Goal: Task Accomplishment & Management: Manage account settings

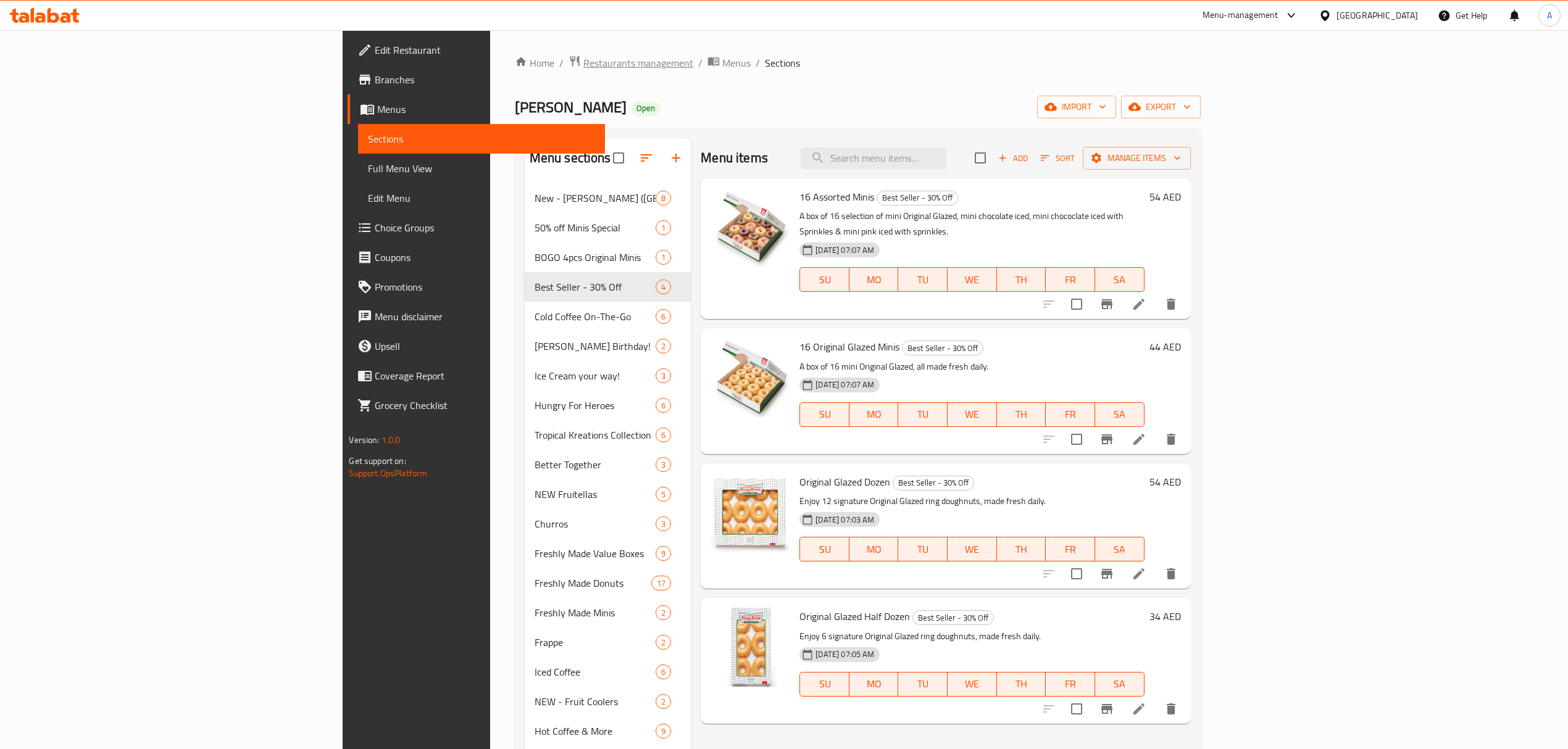
click at [583, 64] on span "Restaurants management" at bounding box center [638, 63] width 110 height 15
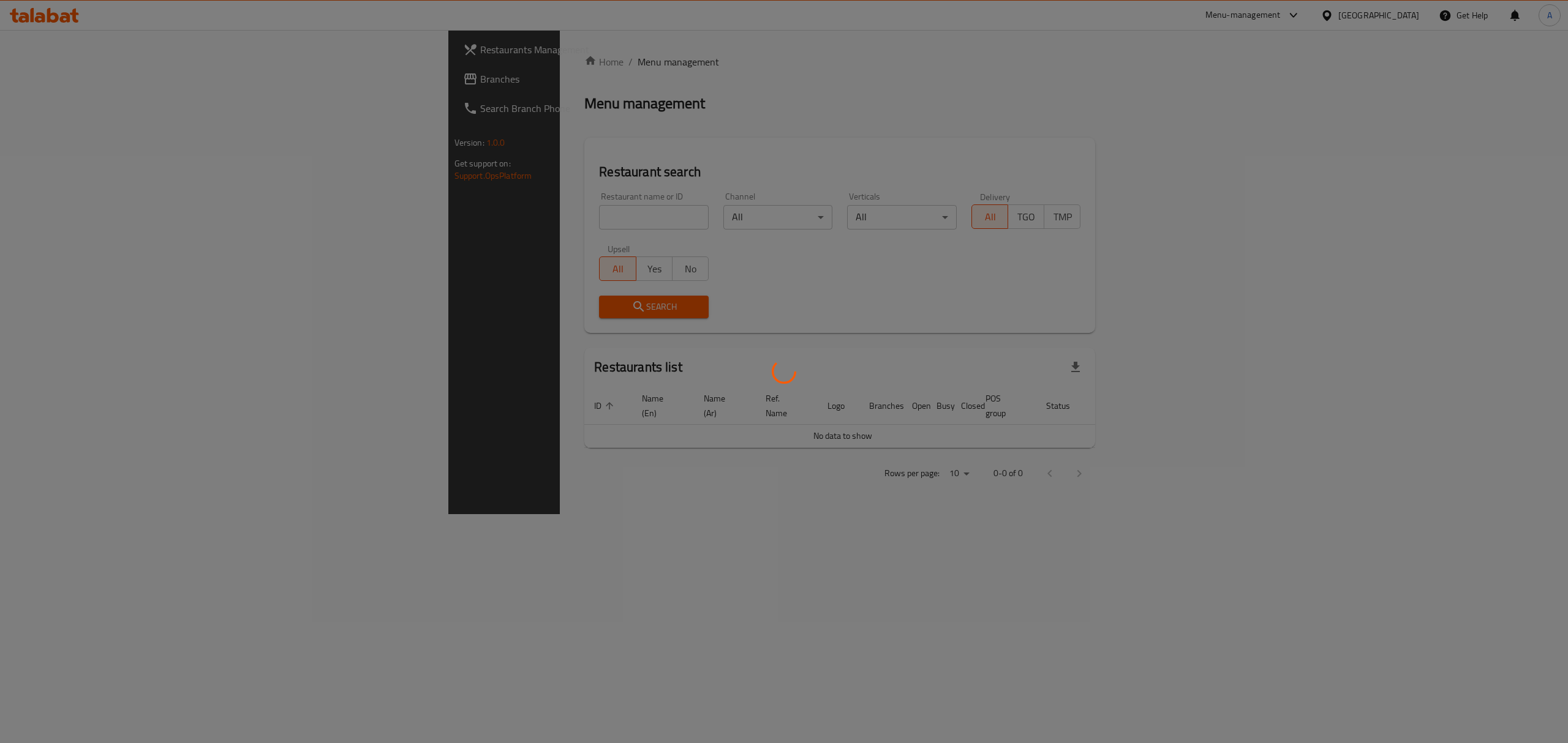
click at [410, 211] on div at bounding box center [784, 371] width 1568 height 743
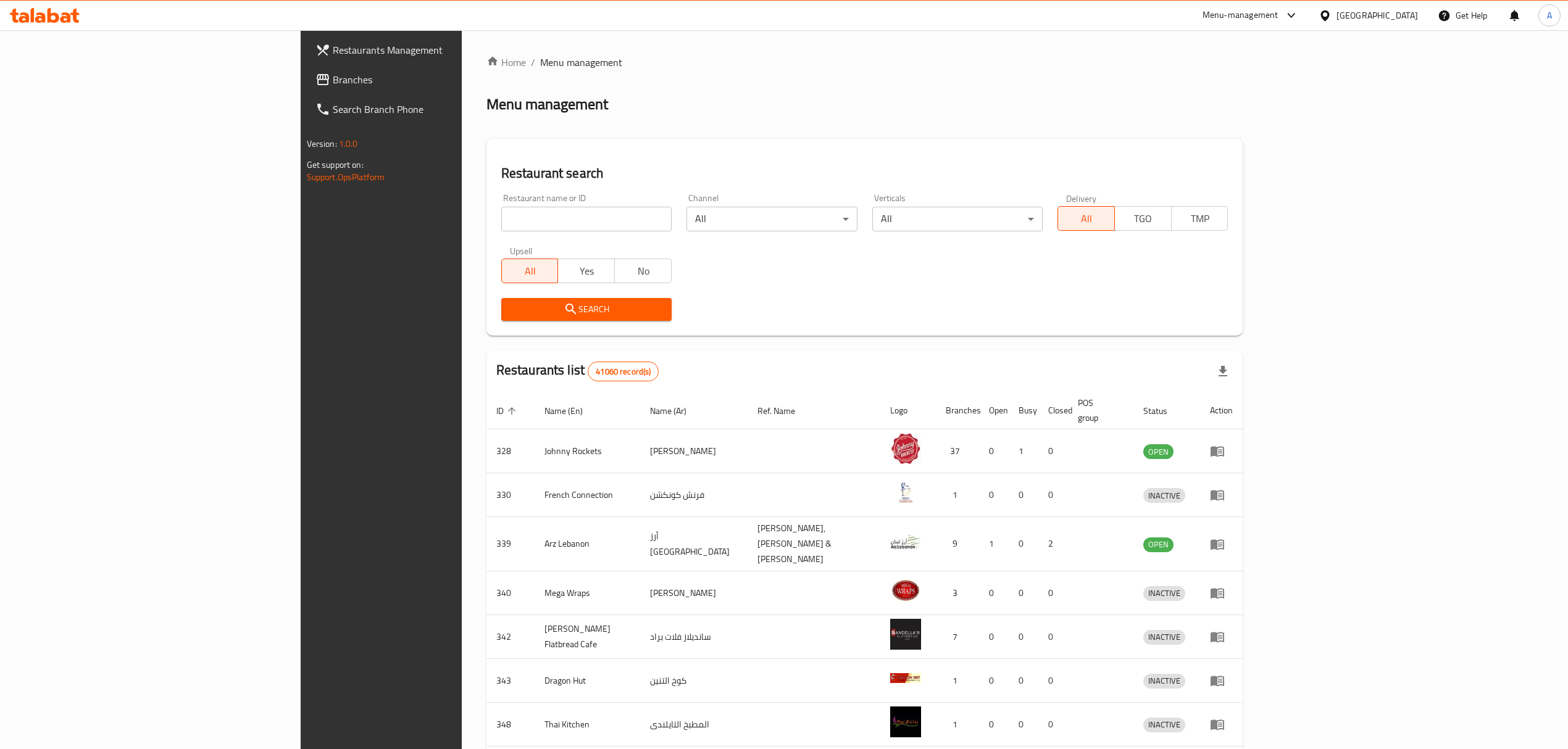
click at [501, 212] on input "search" at bounding box center [586, 219] width 171 height 25
type input "[PERSON_NAME]"
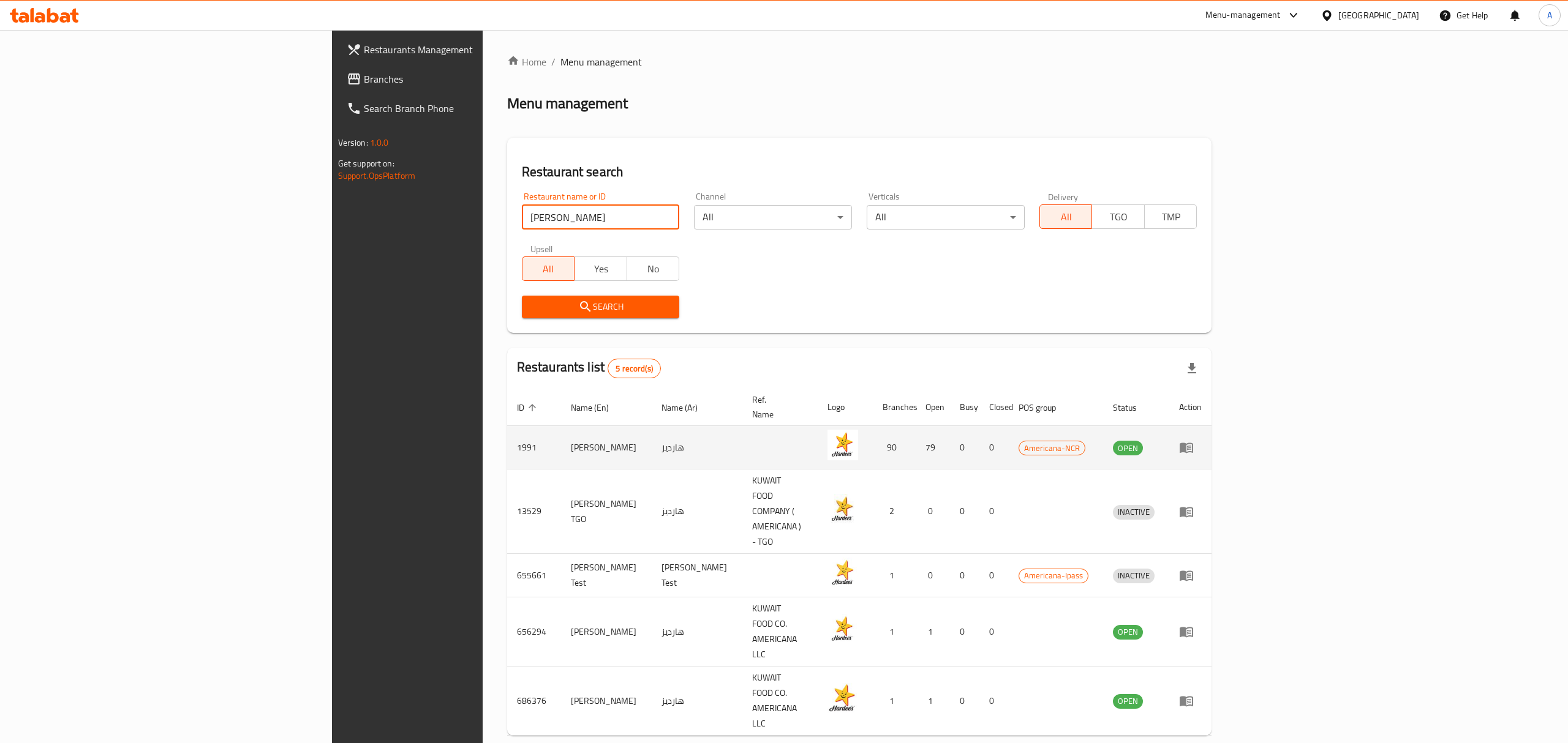
click at [1194, 440] on icon "enhanced table" at bounding box center [1186, 447] width 15 height 15
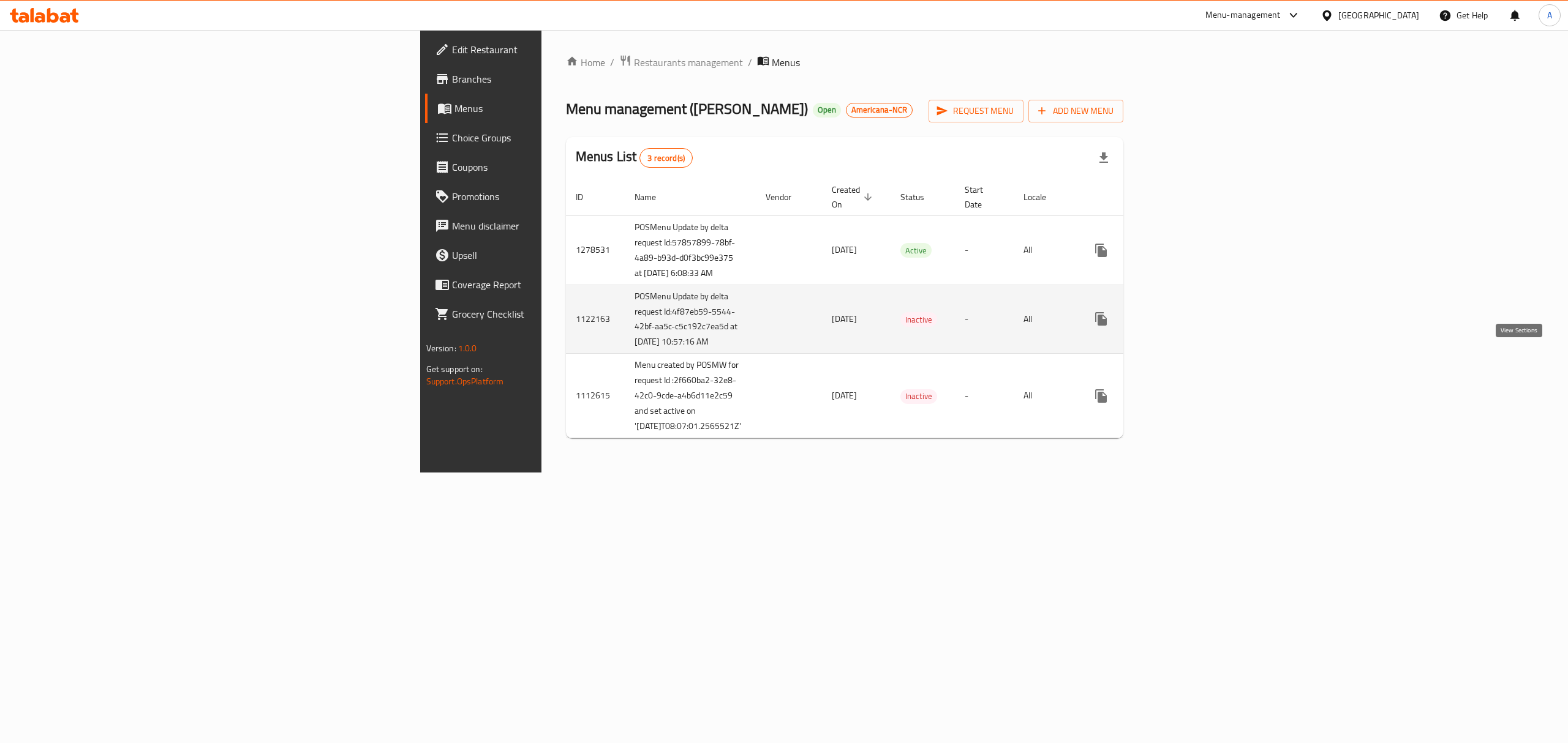
click at [1197, 326] on icon "enhanced table" at bounding box center [1189, 319] width 15 height 15
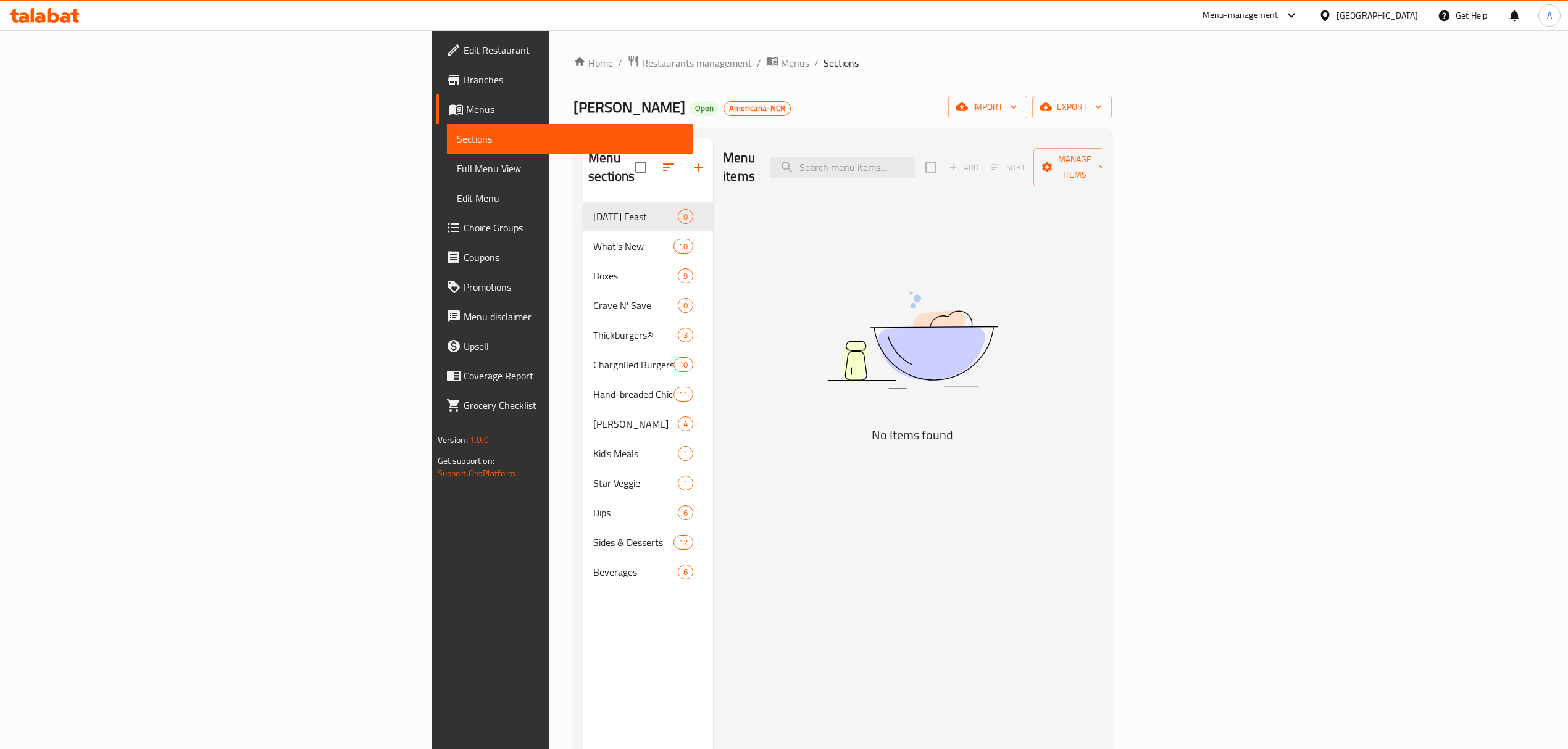
click at [574, 70] on ol "Home / Restaurants management / Menus / Sections" at bounding box center [843, 63] width 538 height 16
click at [781, 65] on span "Menus" at bounding box center [794, 63] width 28 height 15
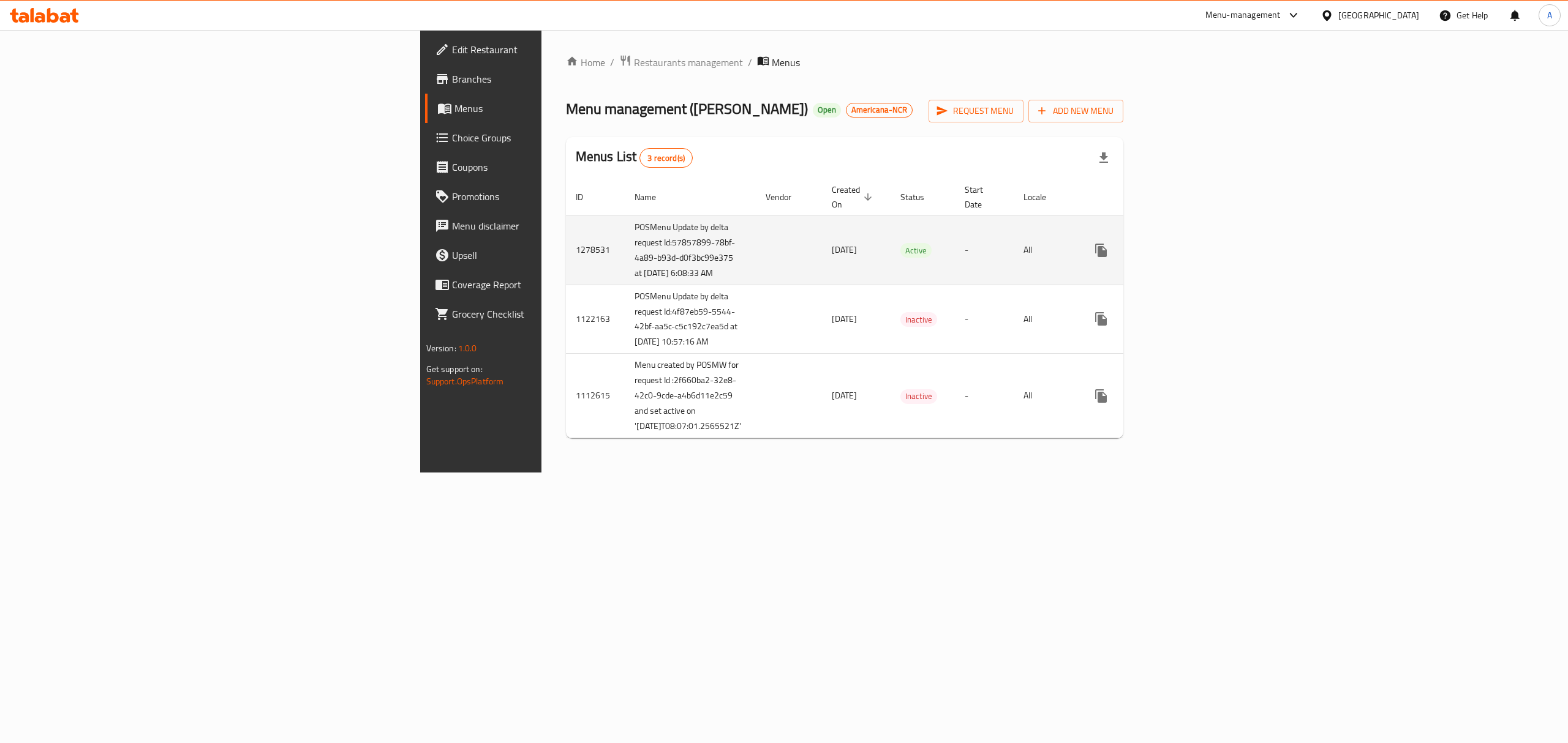
click at [1197, 253] on icon "enhanced table" at bounding box center [1189, 250] width 15 height 15
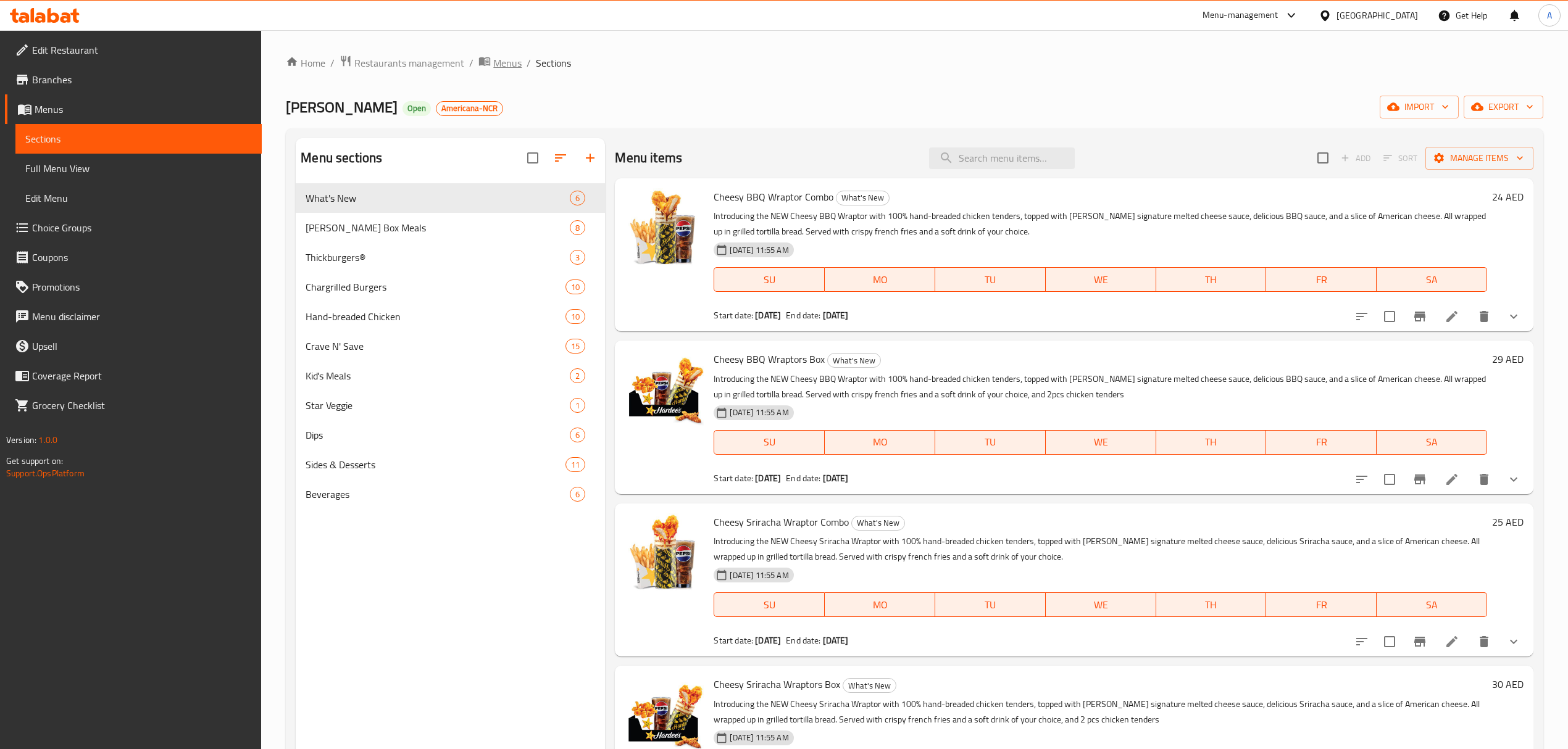
click at [511, 62] on span "Menus" at bounding box center [507, 63] width 28 height 15
